Goal: Task Accomplishment & Management: Use online tool/utility

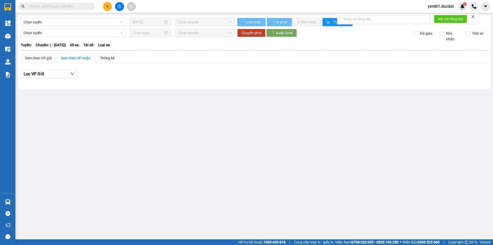
click at [56, 6] on input "text" at bounding box center [58, 7] width 61 height 6
paste input "0356738386"
type input "0356738386"
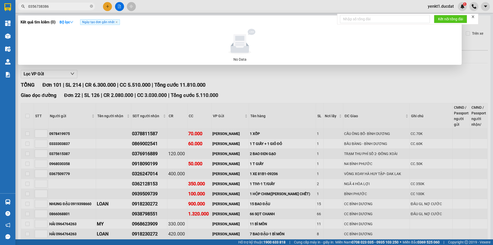
type input "[DATE]"
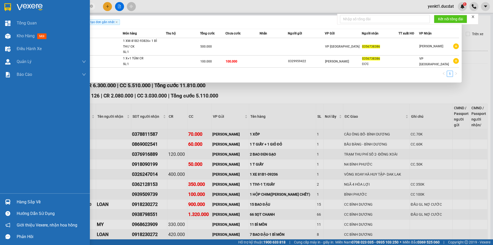
drag, startPoint x: 60, startPoint y: 7, endPoint x: 0, endPoint y: 4, distance: 59.9
click at [0, 4] on section "Kết quả tìm kiếm ( 2 ) Bộ lọc Ngày tạo đơn gần nhất Mã ĐH Trạng thái Món hàng T…" at bounding box center [246, 122] width 493 height 245
paste input "818228115"
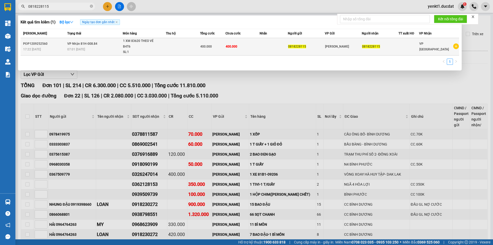
type input "0818228115"
click at [189, 47] on td at bounding box center [183, 46] width 34 height 17
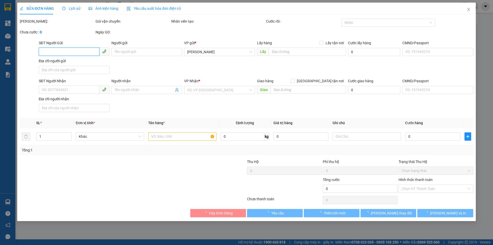
type input "0818228115"
type input "400.000"
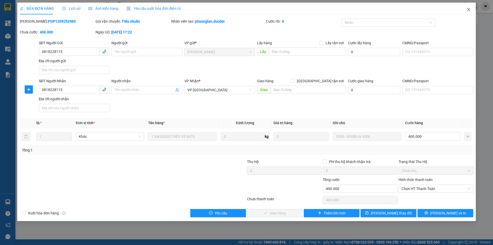
click at [467, 10] on icon "close" at bounding box center [468, 9] width 4 height 4
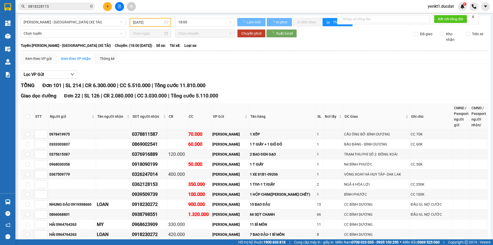
click at [78, 4] on input "0818228115" at bounding box center [58, 7] width 61 height 6
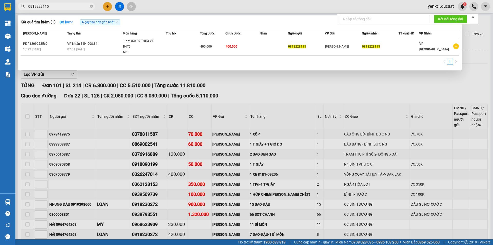
click at [66, 4] on input "0818228115" at bounding box center [58, 7] width 61 height 6
drag, startPoint x: 56, startPoint y: 4, endPoint x: 47, endPoint y: 15, distance: 13.8
click at [47, 11] on div "Kết quả tìm kiếm ( 1 ) Bộ lọc Ngày tạo đơn gần nhất Mã ĐH Trạng thái Món hàng T…" at bounding box center [50, 6] width 100 height 9
drag, startPoint x: 45, startPoint y: 6, endPoint x: 0, endPoint y: -6, distance: 46.3
click at [0, 0] on html "Kết quả tìm kiếm ( 1 ) Bộ lọc Ngày tạo đơn gần nhất Mã ĐH Trạng thái Món hàng T…" at bounding box center [246, 122] width 493 height 245
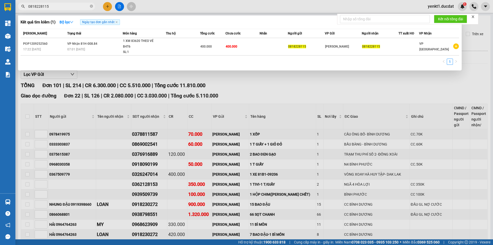
paste input "971723089"
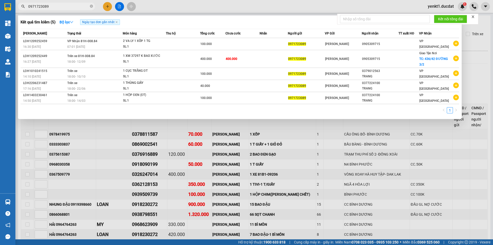
type input "0971723089"
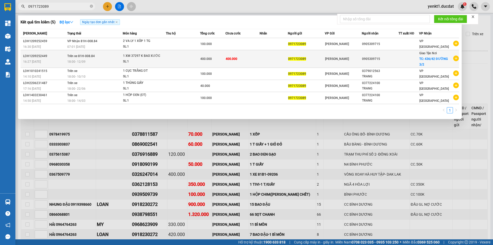
click at [128, 56] on div "1 XM 37297 K BAO XƯỚC" at bounding box center [142, 56] width 39 height 6
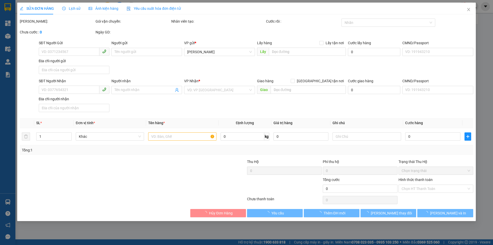
type input "0971723089"
type input "0905309715"
checkbox input "true"
type input "436/42 ĐƯỜNG 3/2"
type input "400.000"
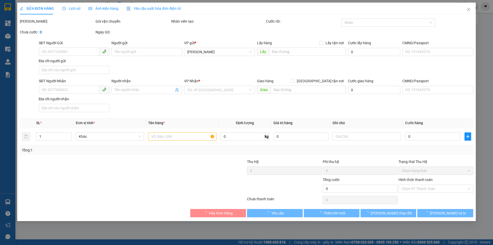
type input "400.000"
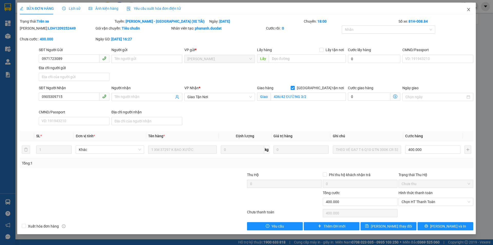
click at [466, 11] on icon "close" at bounding box center [468, 9] width 4 height 4
